Goal: Task Accomplishment & Management: Manage account settings

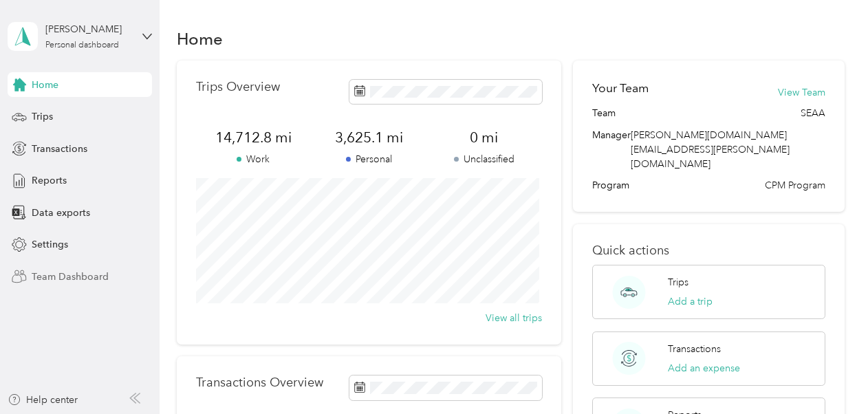
click at [79, 273] on span "Team Dashboard" at bounding box center [70, 277] width 77 height 14
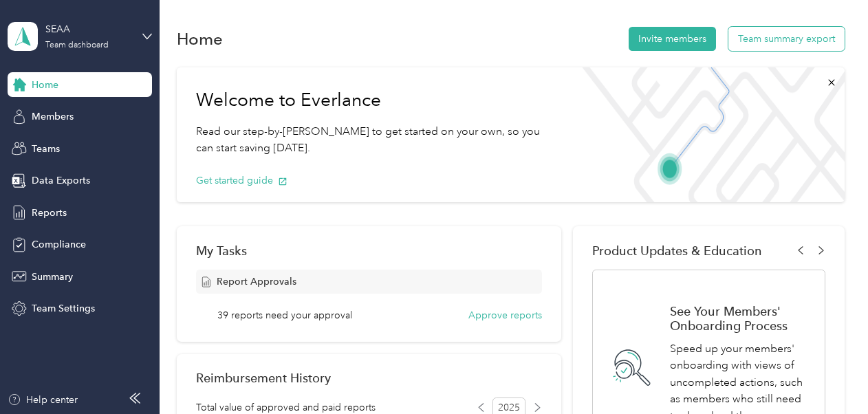
click at [777, 40] on button "Team summary export" at bounding box center [786, 39] width 116 height 24
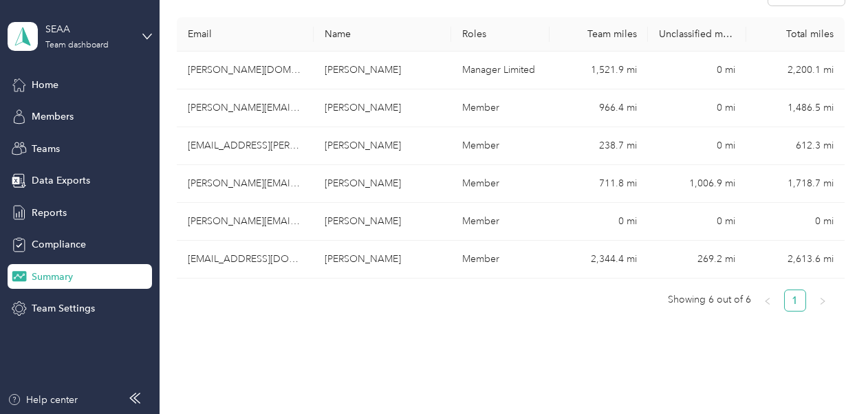
scroll to position [275, 0]
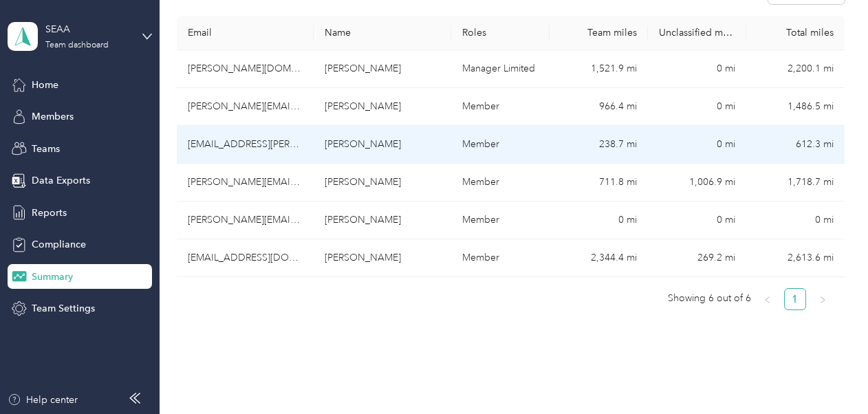
click at [246, 142] on td "[EMAIL_ADDRESS][PERSON_NAME][DOMAIN_NAME]" at bounding box center [246, 145] width 138 height 38
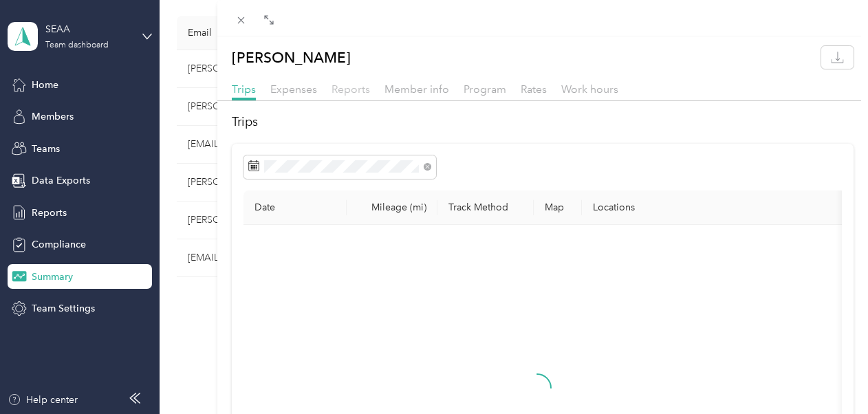
click at [354, 89] on span "Reports" at bounding box center [351, 89] width 39 height 13
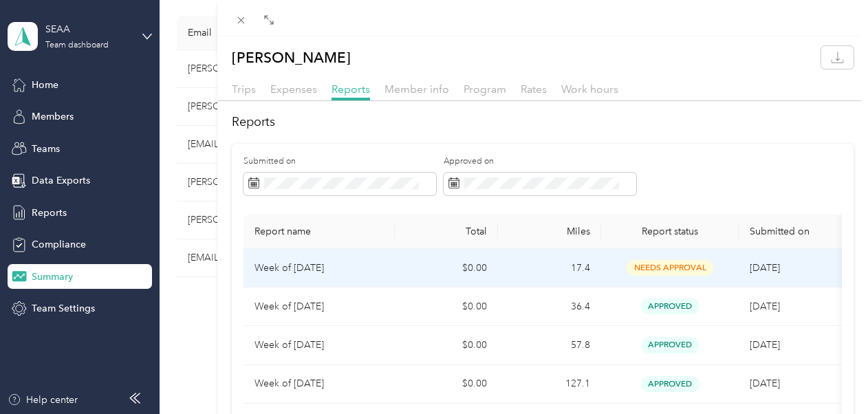
click at [389, 256] on td "Week of [DATE]" at bounding box center [318, 268] width 151 height 39
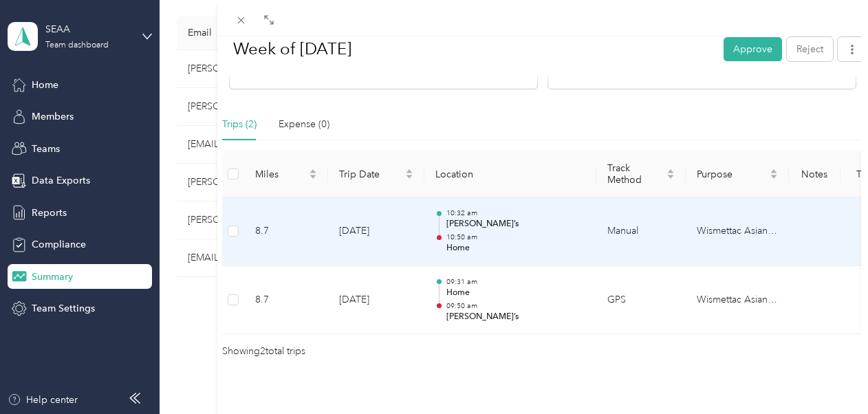
scroll to position [327, 0]
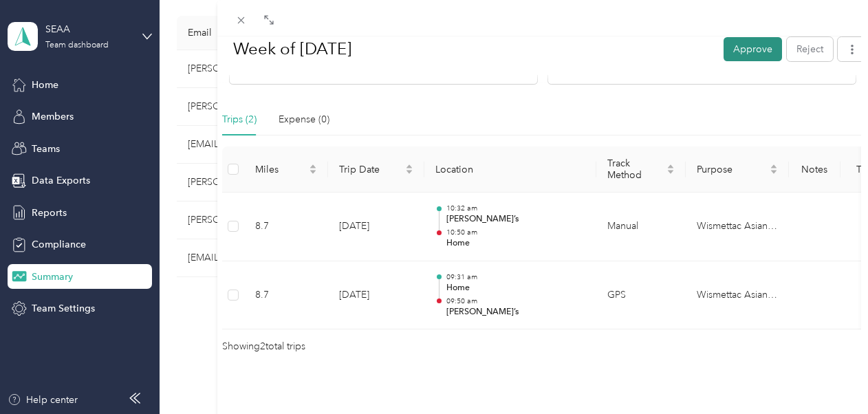
click at [736, 41] on button "Approve" at bounding box center [753, 48] width 58 height 24
